Goal: Find specific page/section: Find specific page/section

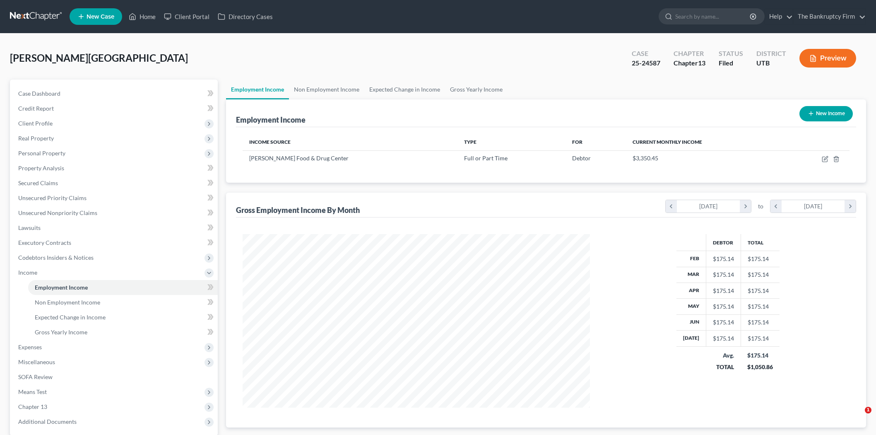
click at [152, 15] on link "Home" at bounding box center [142, 16] width 35 height 15
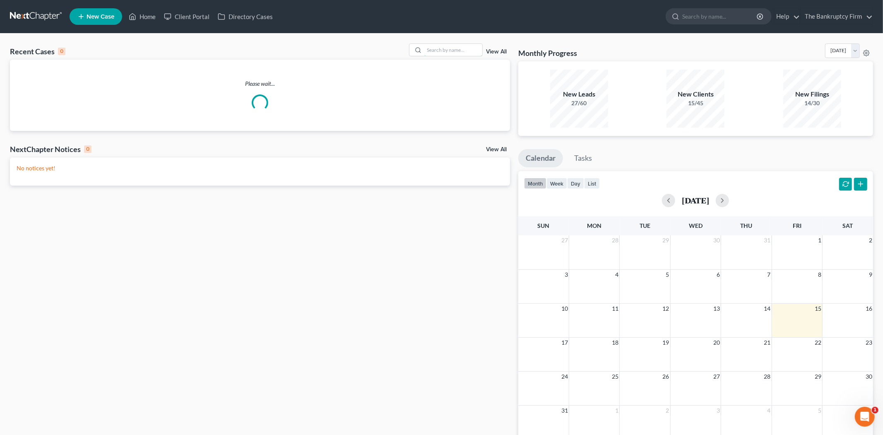
click at [429, 48] on input "search" at bounding box center [454, 50] width 58 height 12
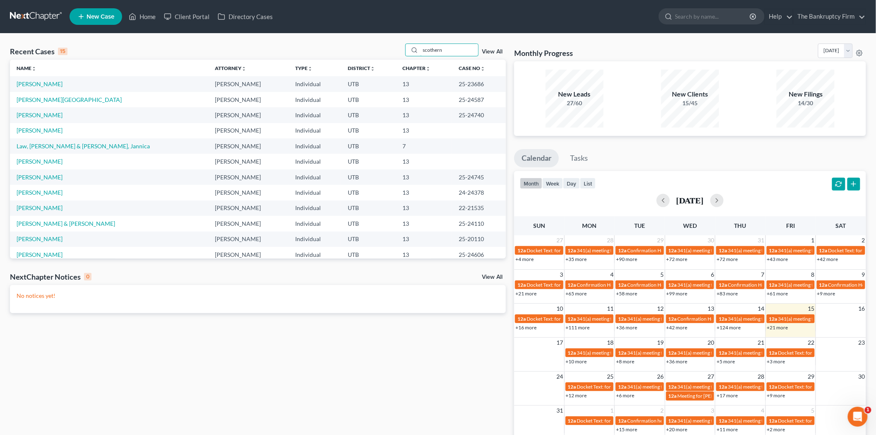
type input "scothern"
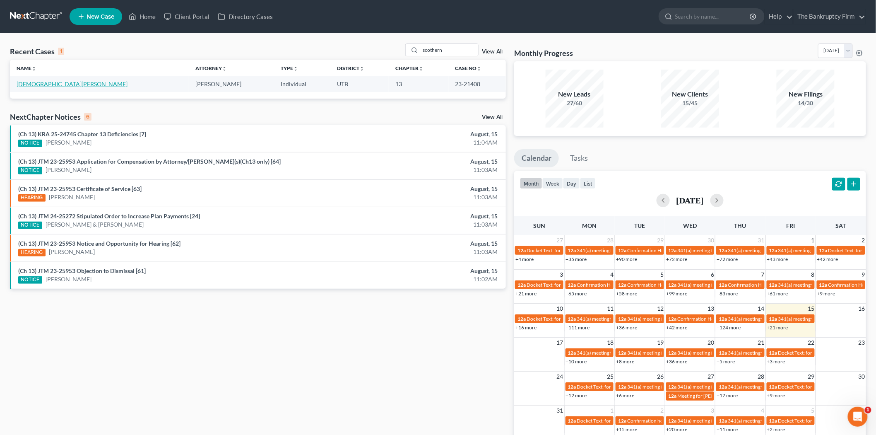
click at [42, 85] on link "[DEMOGRAPHIC_DATA][PERSON_NAME]" at bounding box center [72, 83] width 111 height 7
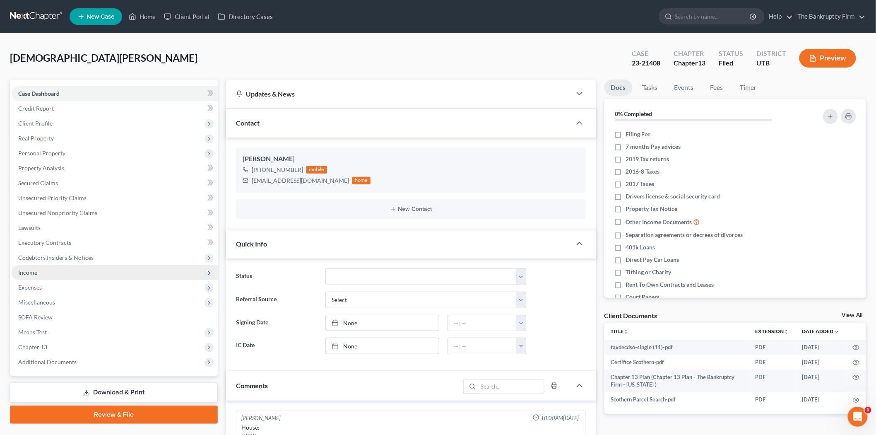
click at [81, 268] on span "Income" at bounding box center [115, 272] width 206 height 15
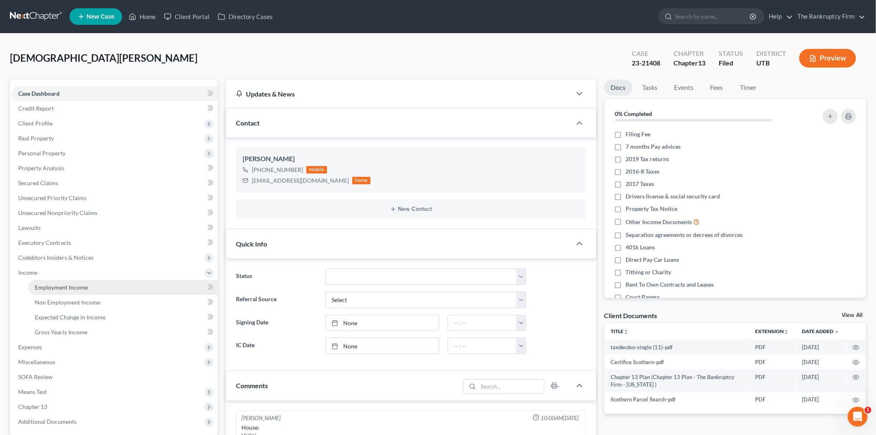
click at [89, 291] on link "Employment Income" at bounding box center [123, 287] width 190 height 15
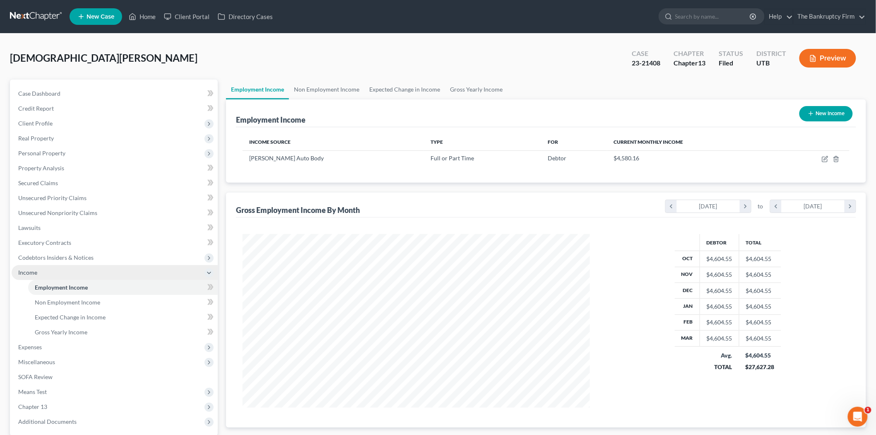
scroll to position [173, 364]
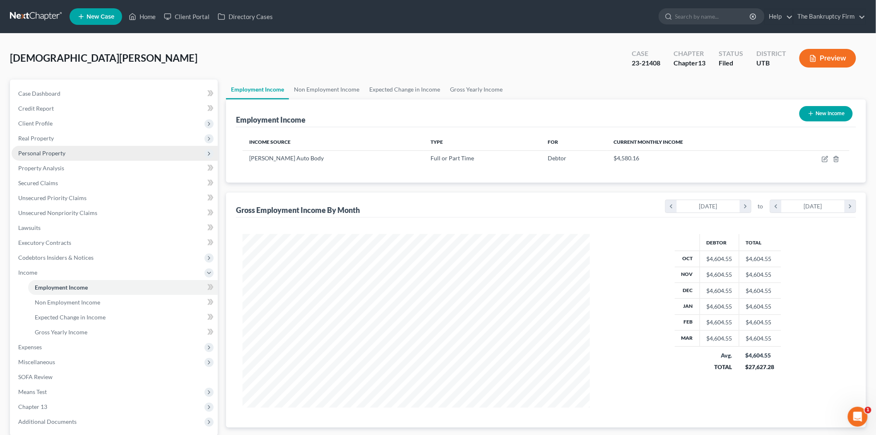
click at [84, 155] on span "Personal Property" at bounding box center [115, 153] width 206 height 15
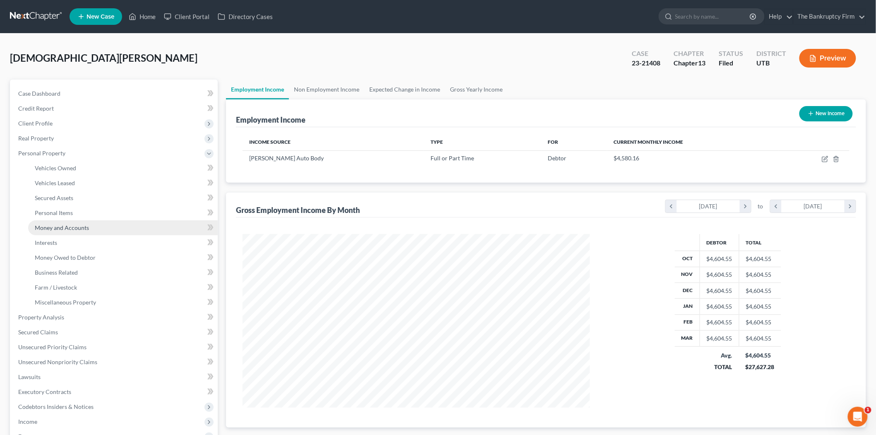
click at [106, 220] on link "Money and Accounts" at bounding box center [123, 227] width 190 height 15
